Goal: Information Seeking & Learning: Find specific fact

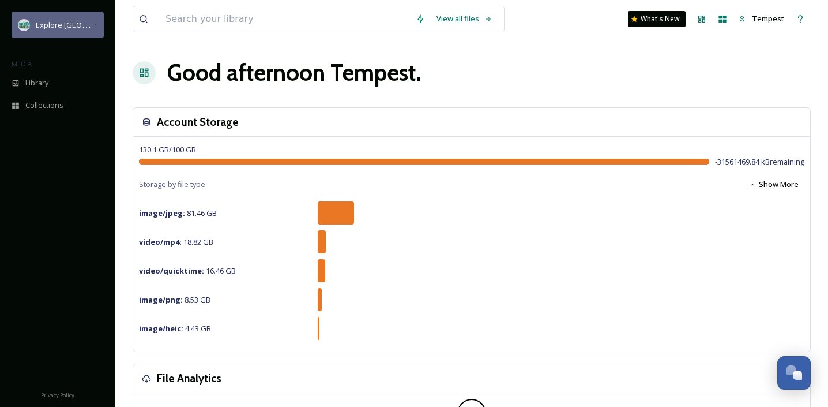
click at [36, 28] on span "Explore [GEOGRAPHIC_DATA][PERSON_NAME]" at bounding box center [115, 24] width 159 height 11
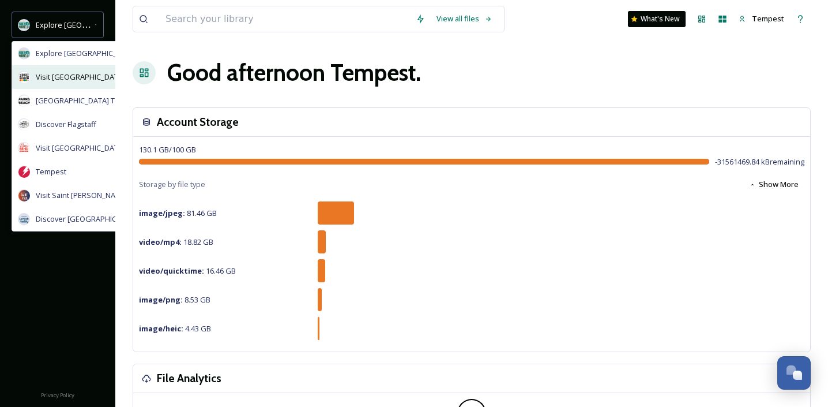
click at [87, 83] on div "Visit [GEOGRAPHIC_DATA]" at bounding box center [106, 77] width 188 height 24
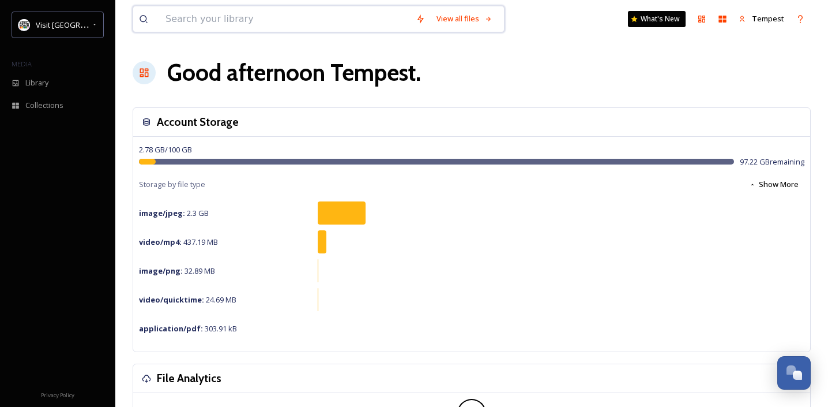
click at [237, 9] on input at bounding box center [285, 18] width 250 height 25
type input "food truck"
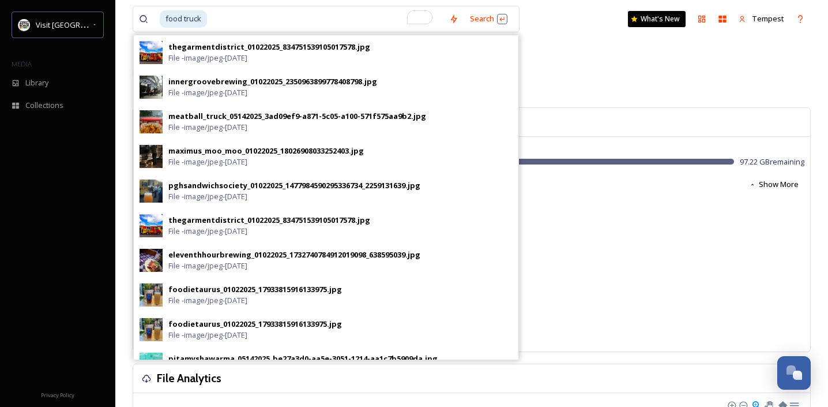
click at [605, 87] on div "Good afternoon Tempest ." at bounding box center [472, 72] width 678 height 35
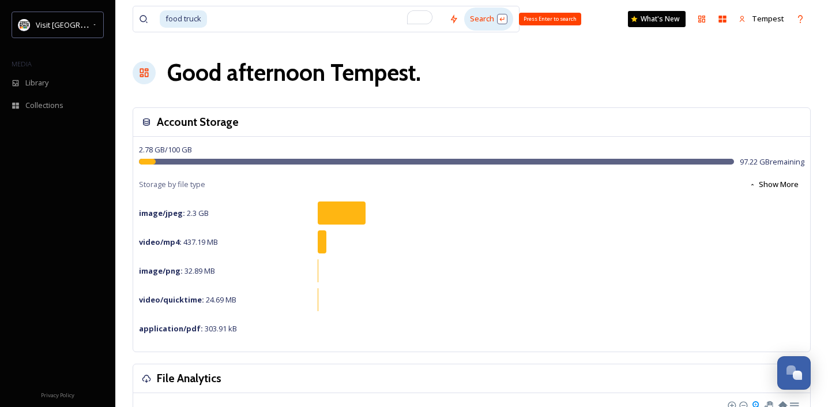
click at [475, 21] on div "Search Press Enter to search" at bounding box center [488, 18] width 49 height 22
